Goal: Task Accomplishment & Management: Use online tool/utility

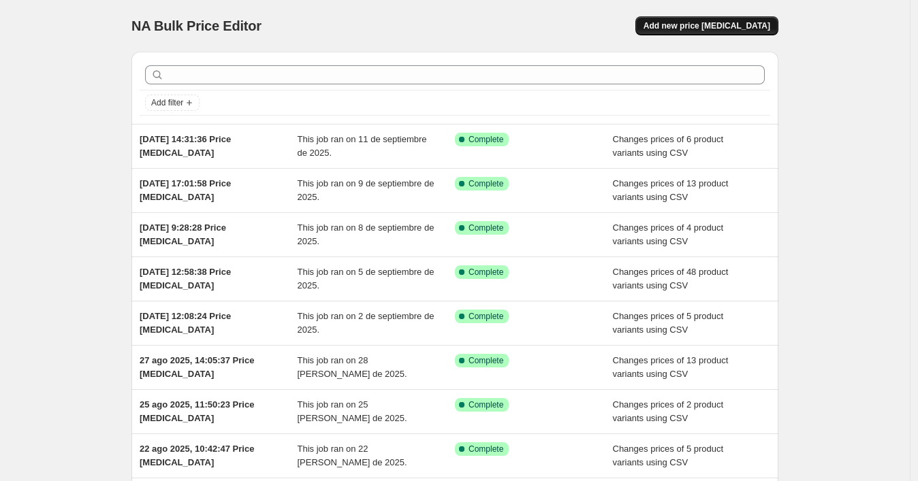
click at [677, 27] on span "Add new price [MEDICAL_DATA]" at bounding box center [706, 25] width 127 height 11
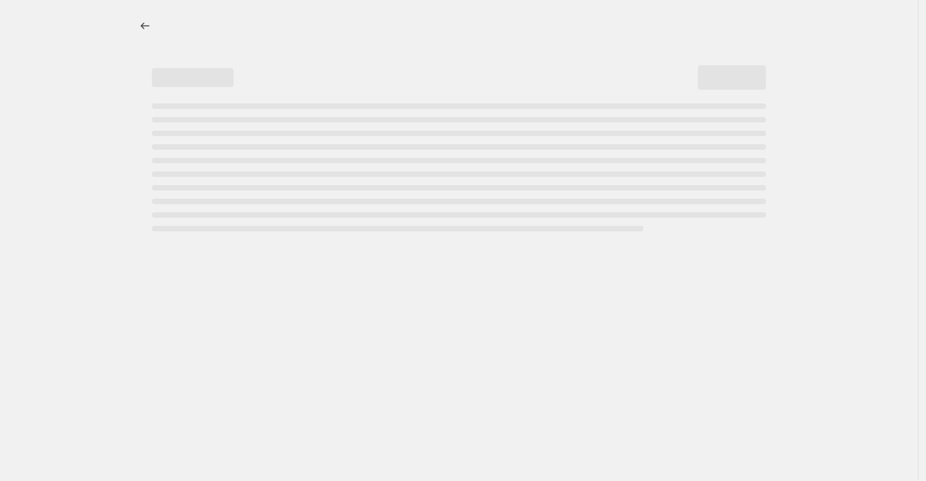
select select "percentage"
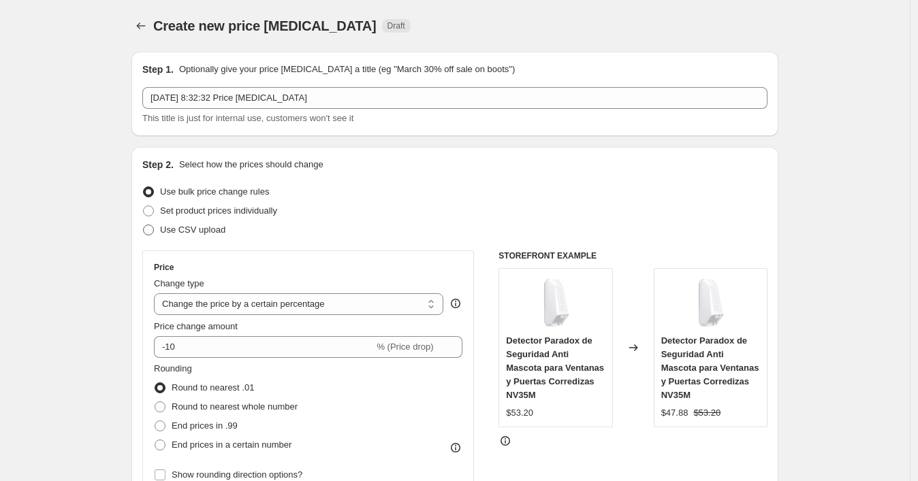
click at [206, 231] on span "Use CSV upload" at bounding box center [192, 230] width 65 height 10
click at [144, 225] on input "Use CSV upload" at bounding box center [143, 225] width 1 height 1
radio input "true"
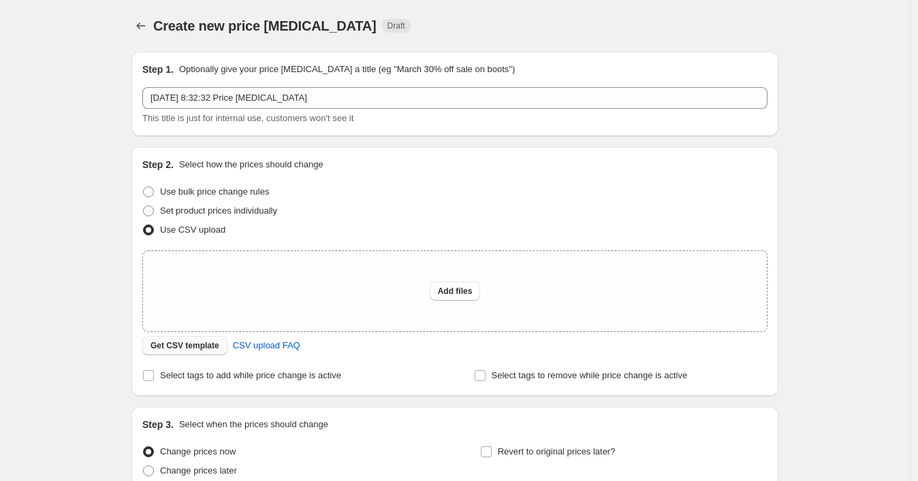
click at [192, 348] on span "Get CSV template" at bounding box center [184, 345] width 69 height 11
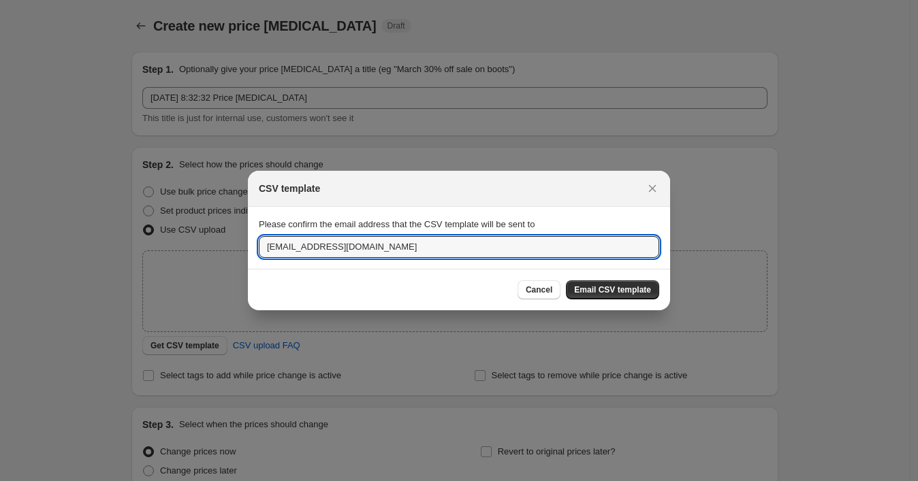
drag, startPoint x: 429, startPoint y: 246, endPoint x: 221, endPoint y: 228, distance: 208.5
paste input "wshopify738"
type input "[EMAIL_ADDRESS][DOMAIN_NAME]"
click at [611, 289] on span "Email CSV template" at bounding box center [612, 290] width 77 height 11
